Goal: Task Accomplishment & Management: Complete application form

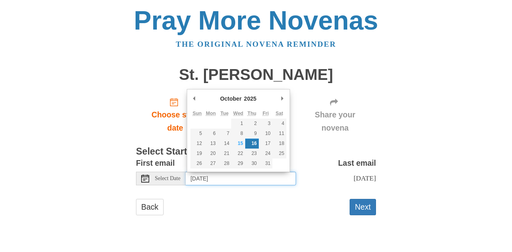
click at [257, 181] on input "[DATE]" at bounding box center [240, 179] width 110 height 14
type input "[DATE]"
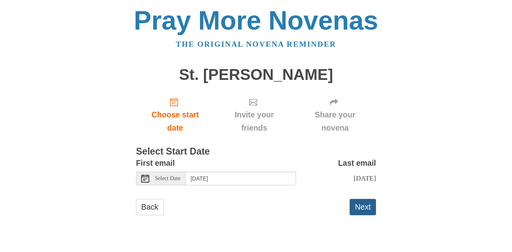
click at [366, 215] on button "Next" at bounding box center [362, 207] width 26 height 16
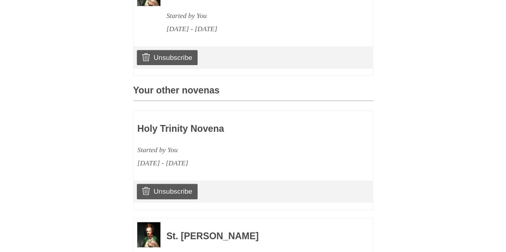
scroll to position [293, 0]
